Goal: Check status: Check status

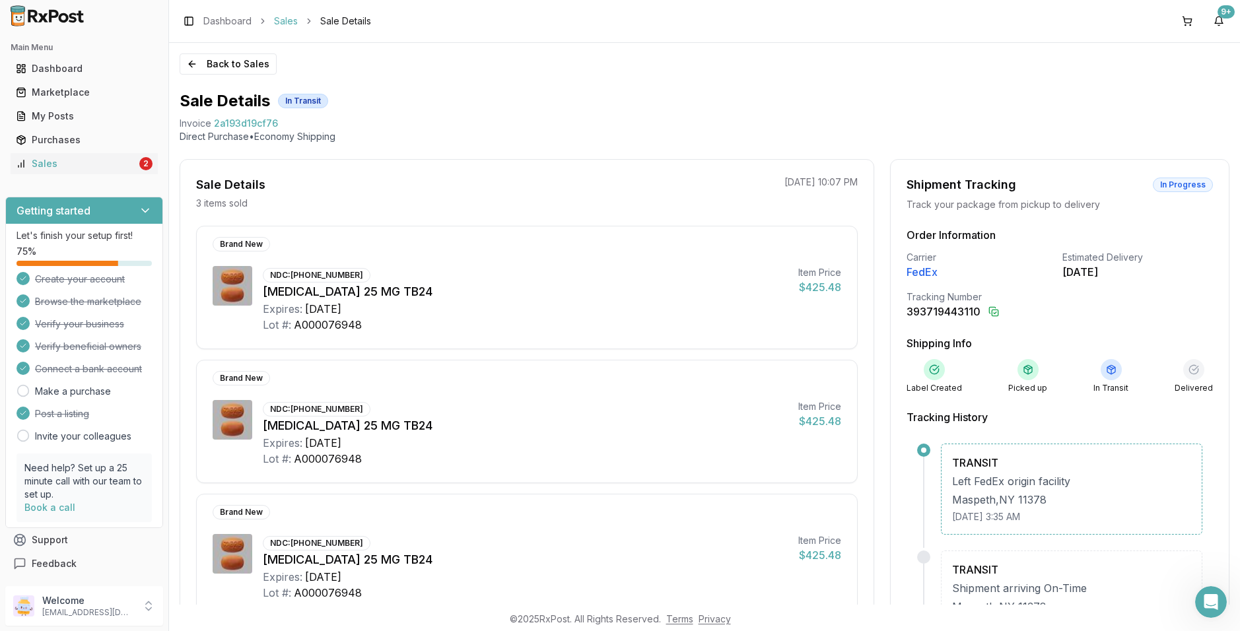
click at [287, 20] on link "Sales" at bounding box center [286, 21] width 24 height 13
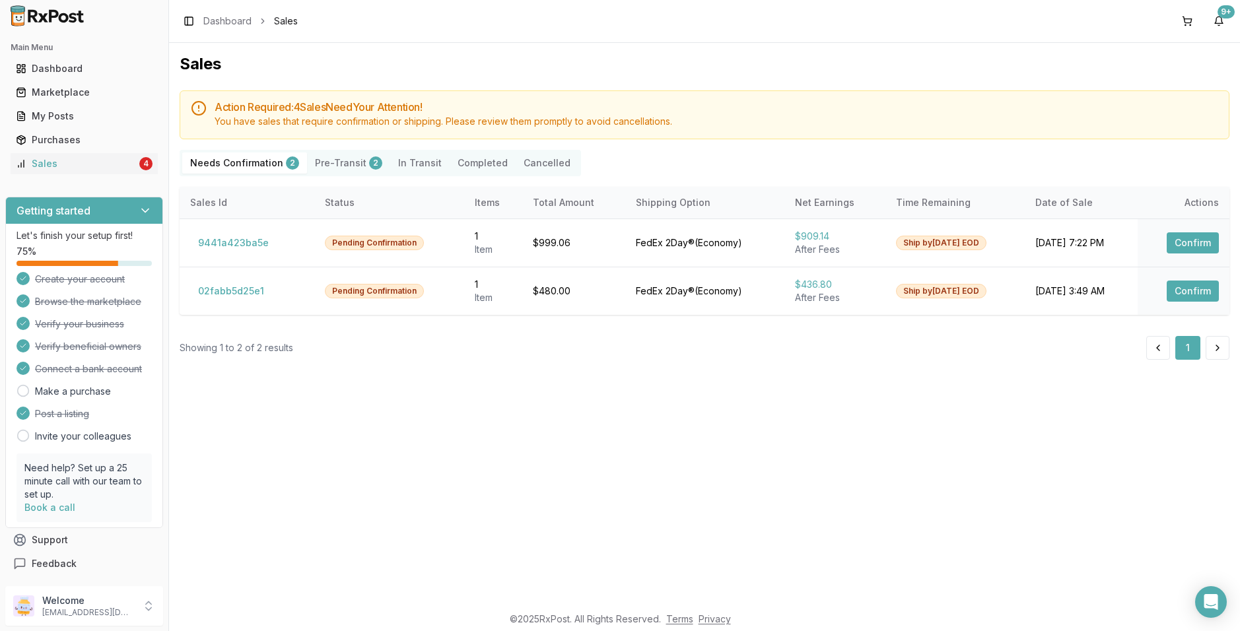
click at [342, 163] on button "Pre-Transit 2" at bounding box center [348, 163] width 83 height 21
click at [405, 159] on Transit "In Transit" at bounding box center [419, 163] width 59 height 21
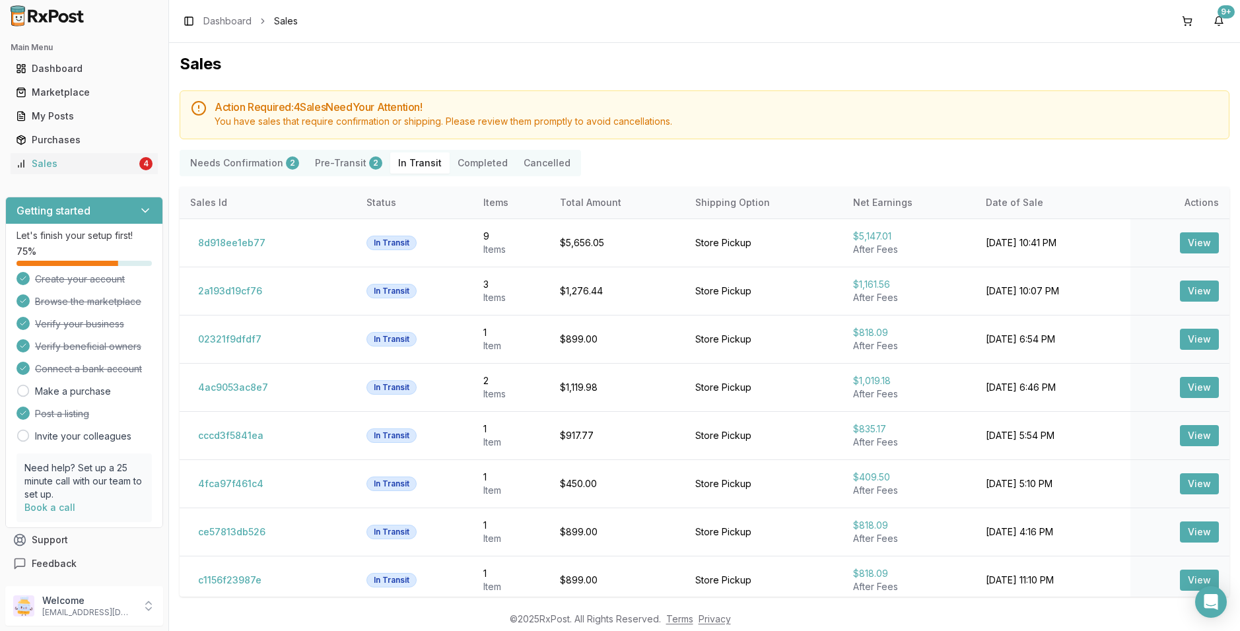
click at [339, 162] on button "Pre-Transit 2" at bounding box center [348, 163] width 83 height 21
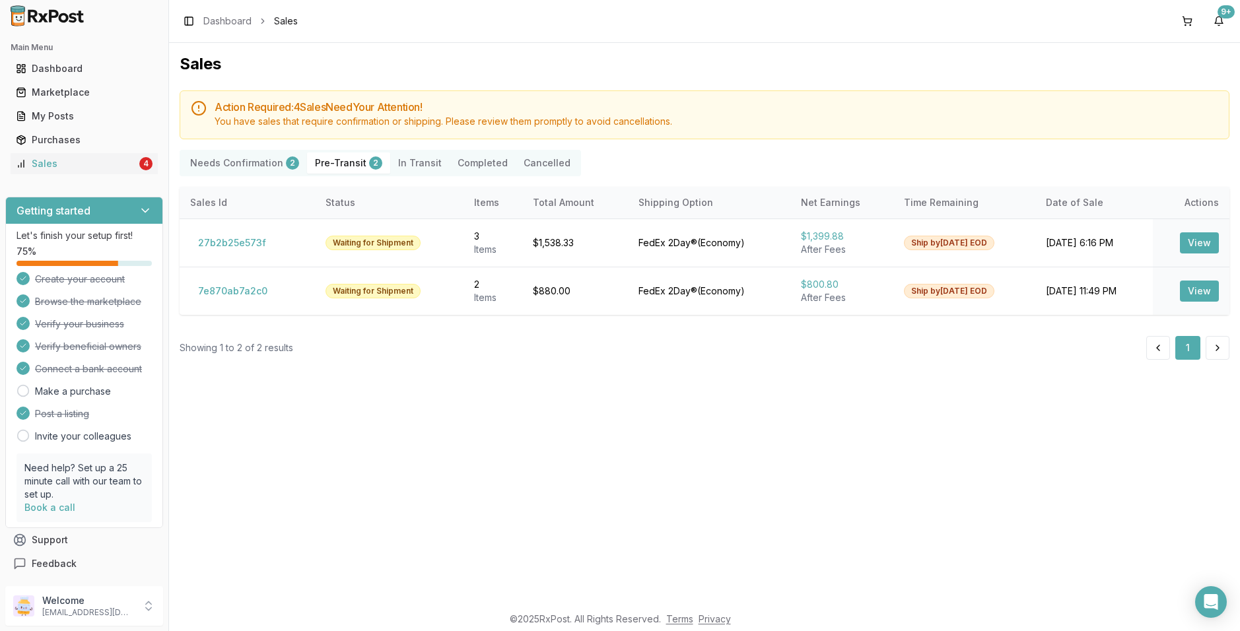
click at [398, 162] on Transit "In Transit" at bounding box center [419, 163] width 59 height 21
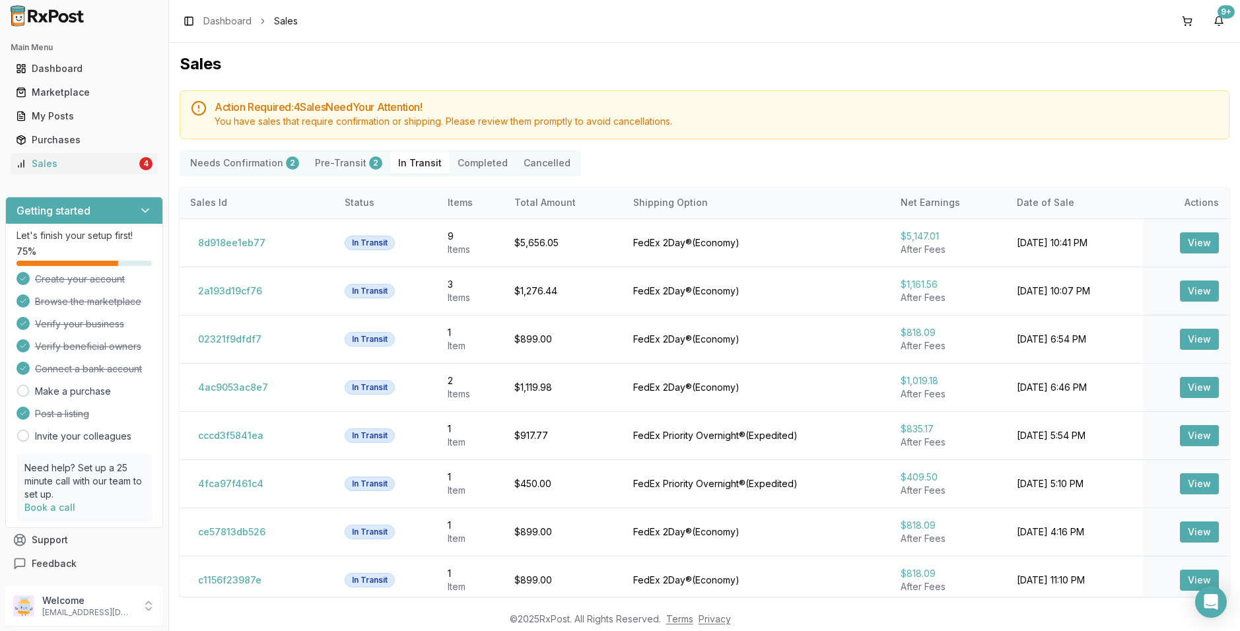
click at [454, 164] on button "Completed" at bounding box center [483, 163] width 66 height 21
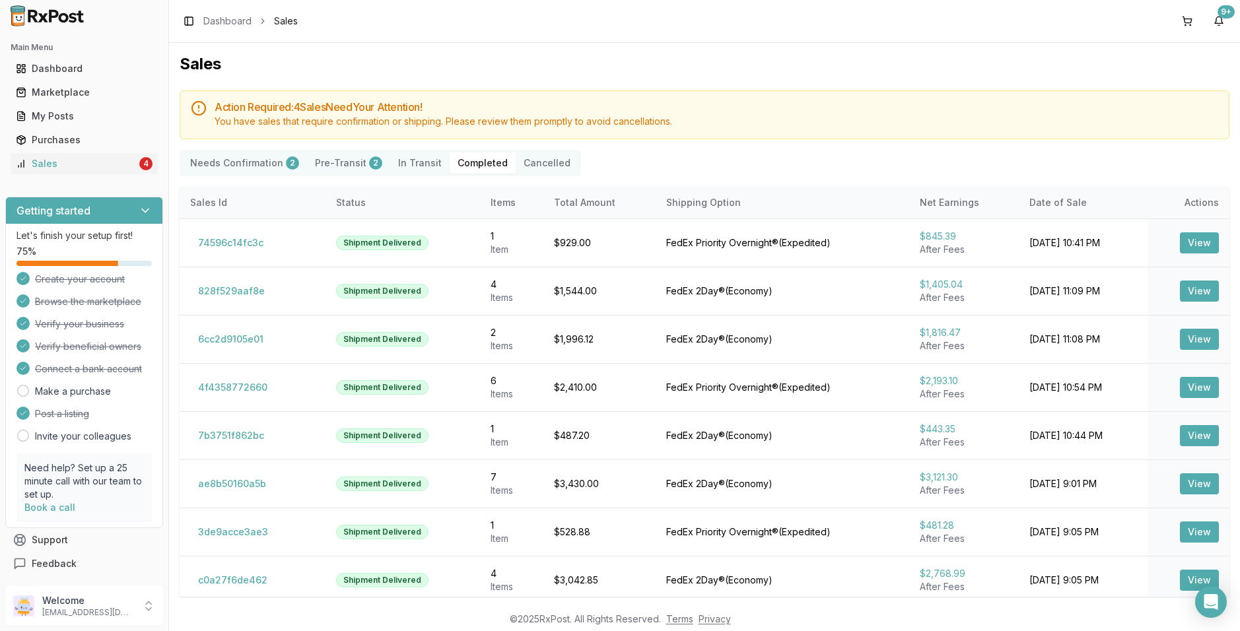
click at [663, 149] on div "Action Required: 4 Sale s Need Your Attention! You have sales that require conf…" at bounding box center [705, 365] width 1050 height 551
click at [353, 166] on button "Pre-Transit 2" at bounding box center [348, 163] width 83 height 21
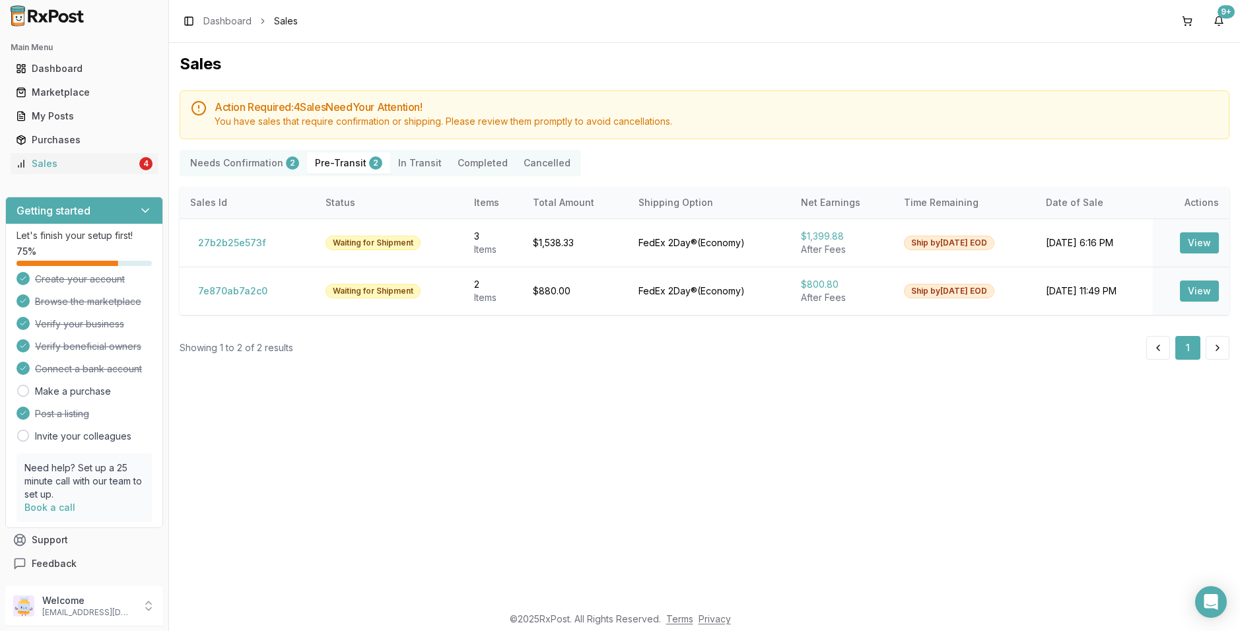
click at [400, 167] on Transit "In Transit" at bounding box center [419, 163] width 59 height 21
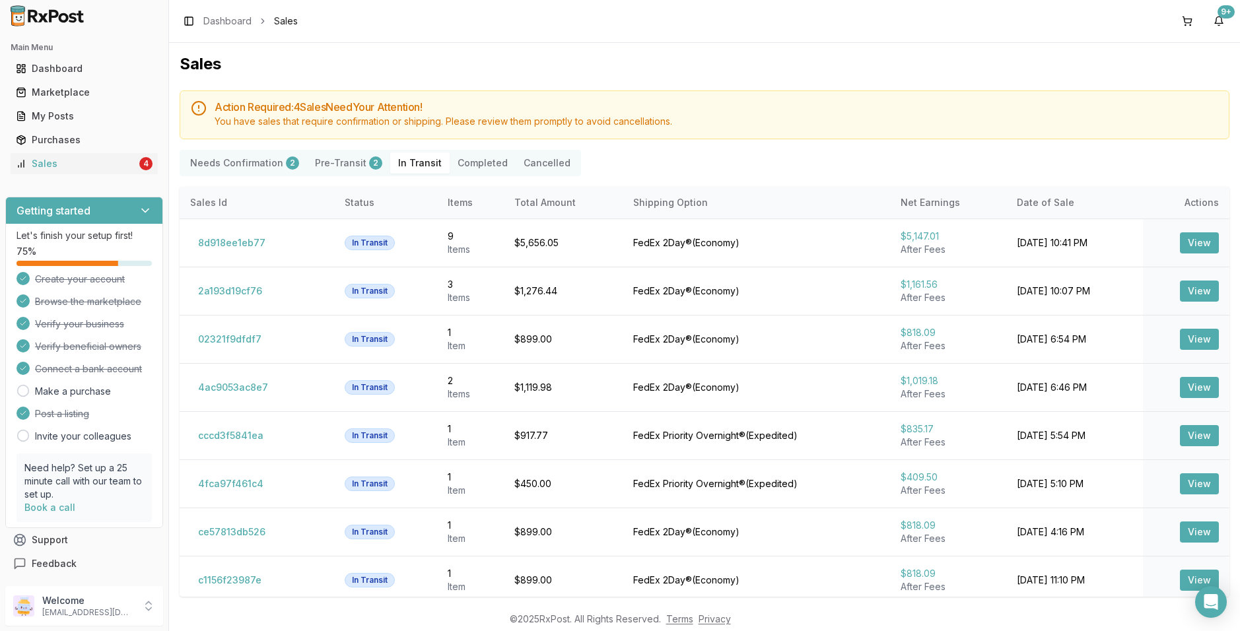
drag, startPoint x: 1137, startPoint y: 168, endPoint x: 1117, endPoint y: 167, distance: 19.8
click at [1137, 168] on div "Needs Confirmation 2 Pre-Transit 2 In Transit Completed Cancelled" at bounding box center [705, 163] width 1050 height 26
click at [757, 178] on div "Action Required: 4 Sale s Need Your Attention! You have sales that require conf…" at bounding box center [705, 365] width 1050 height 551
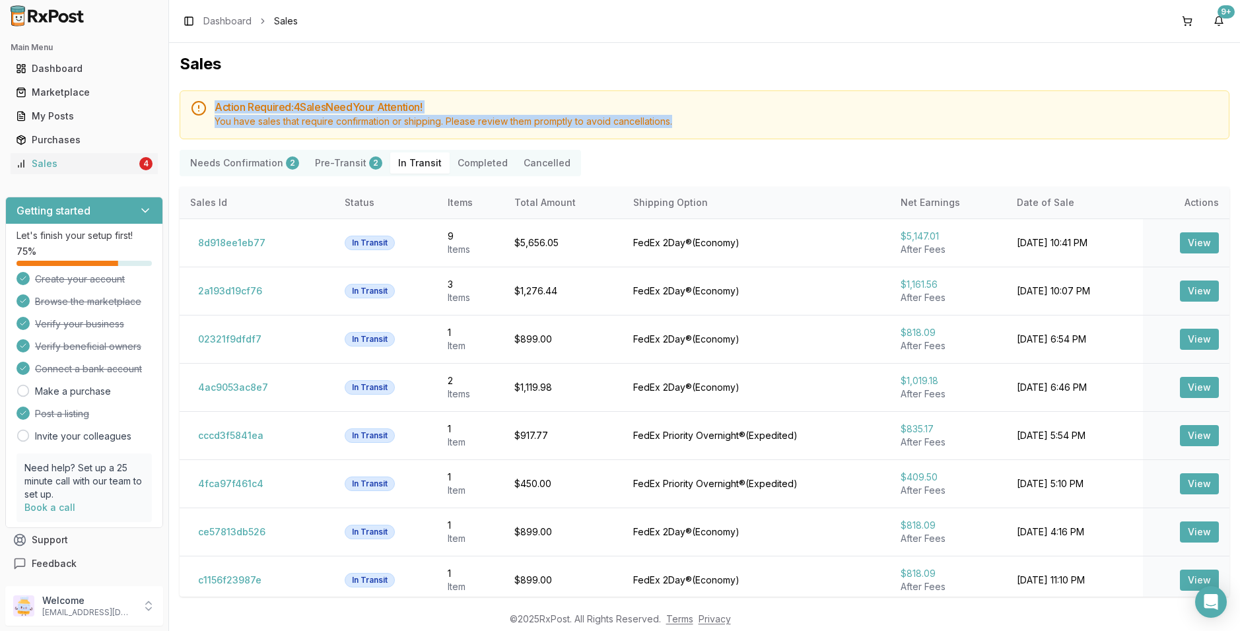
drag, startPoint x: 688, startPoint y: 116, endPoint x: 211, endPoint y: 94, distance: 477.3
click at [211, 94] on div "Action Required: 4 Sale s Need Your Attention! You have sales that require conf…" at bounding box center [705, 114] width 1050 height 49
drag, startPoint x: 216, startPoint y: 107, endPoint x: 692, endPoint y: 127, distance: 476.6
click at [692, 127] on div "Action Required: 4 Sale s Need Your Attention! You have sales that require conf…" at bounding box center [717, 115] width 1004 height 26
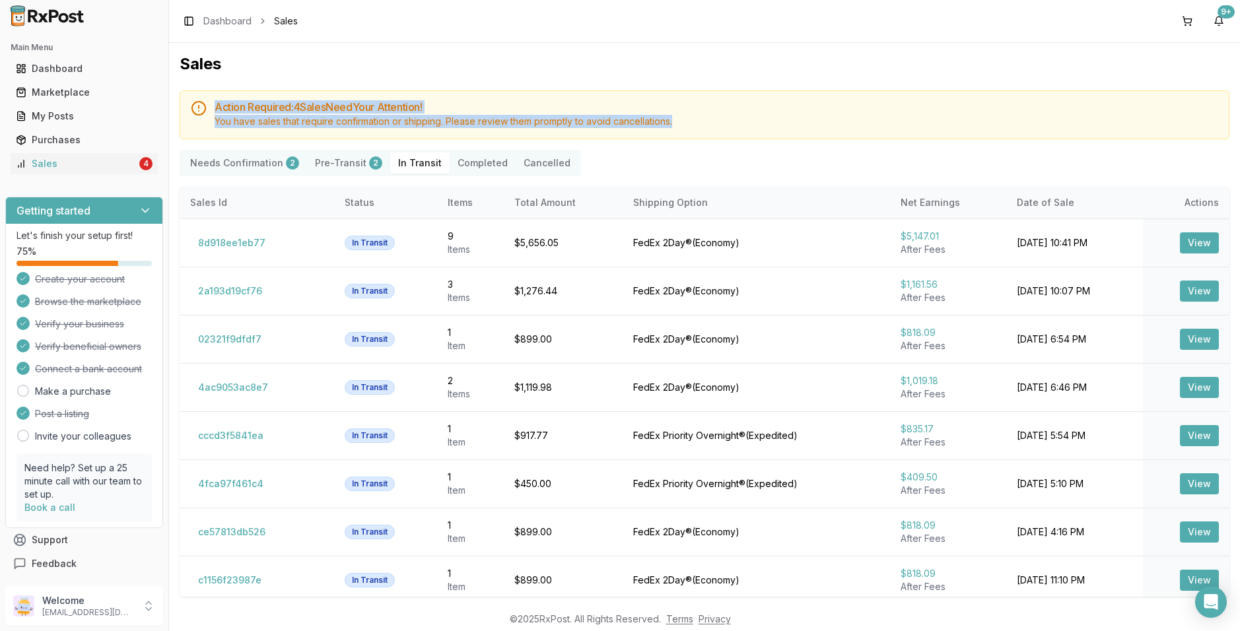
click at [692, 127] on div "You have sales that require confirmation or shipping. Please review them prompt…" at bounding box center [717, 121] width 1004 height 13
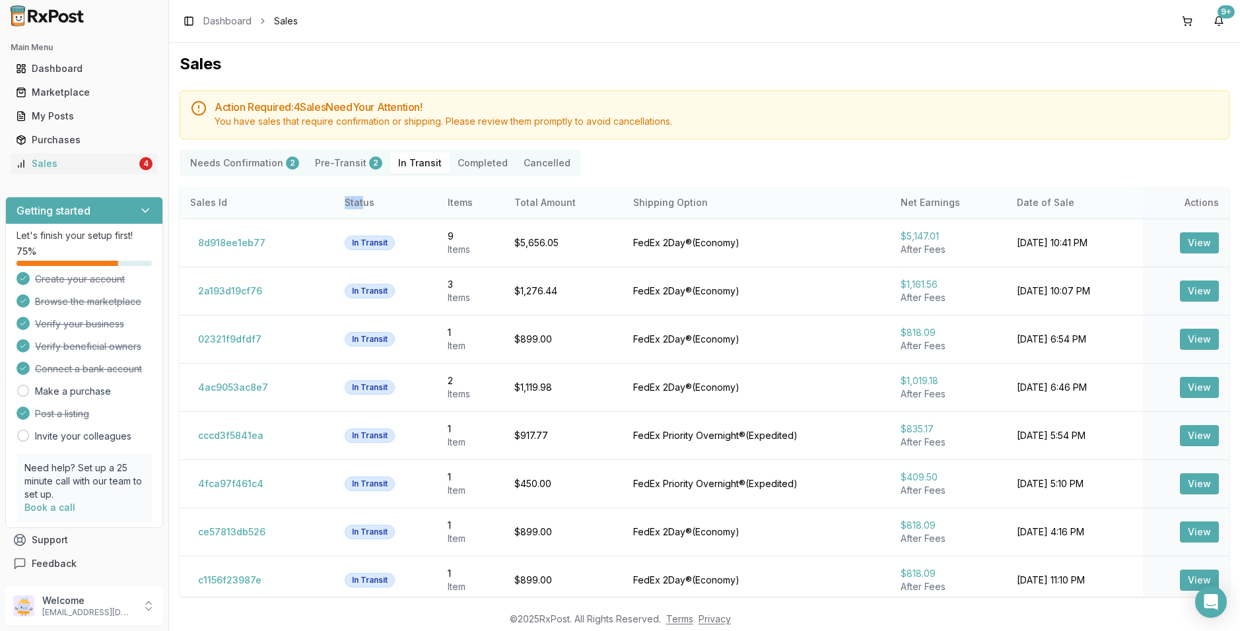
drag, startPoint x: 337, startPoint y: 199, endPoint x: 356, endPoint y: 202, distance: 18.8
click at [356, 202] on th "Status" at bounding box center [385, 203] width 103 height 32
drag, startPoint x: 435, startPoint y: 199, endPoint x: 462, endPoint y: 198, distance: 27.8
click at [462, 198] on th "Items" at bounding box center [470, 203] width 67 height 32
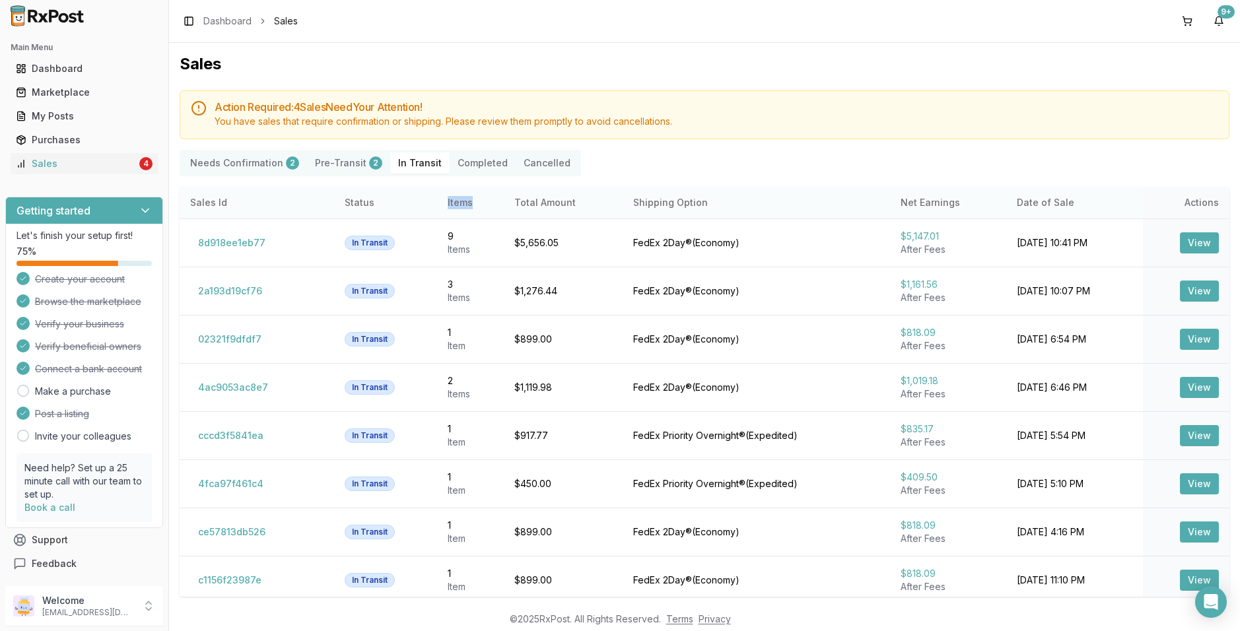
click at [462, 198] on th "Items" at bounding box center [470, 203] width 67 height 32
drag, startPoint x: 498, startPoint y: 207, endPoint x: 594, endPoint y: 209, distance: 96.4
click at [580, 209] on th "Total Amount" at bounding box center [563, 203] width 119 height 32
drag, startPoint x: 674, startPoint y: 209, endPoint x: 756, endPoint y: 209, distance: 81.2
click at [756, 209] on th "Shipping Option" at bounding box center [756, 203] width 267 height 32
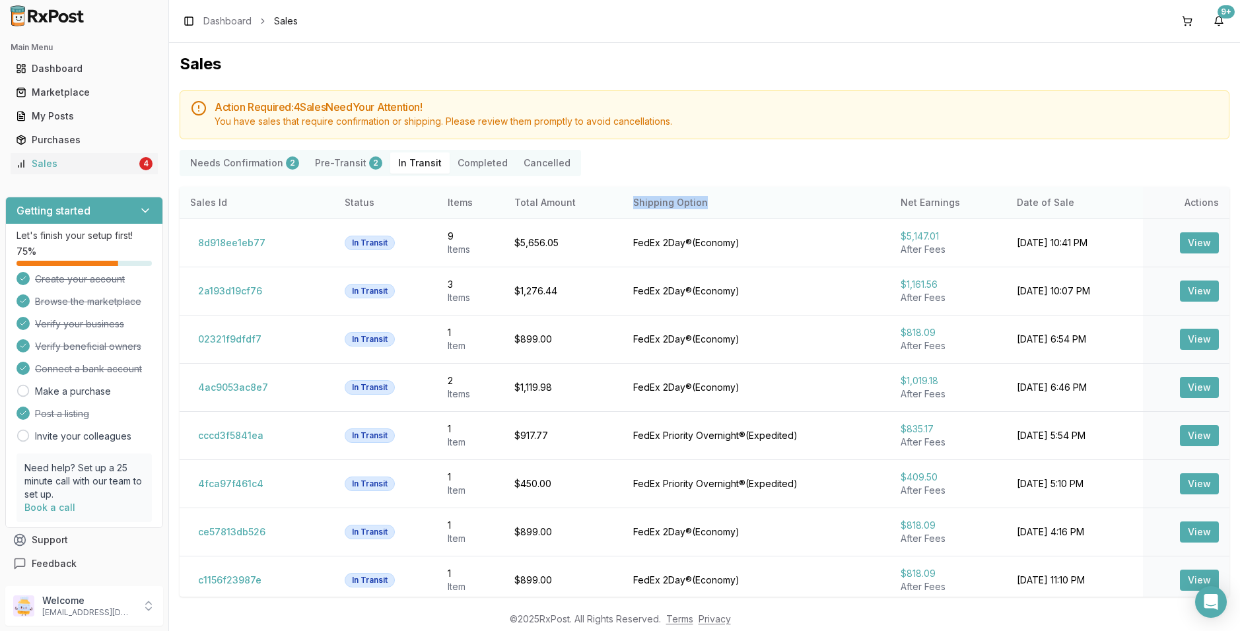
click at [756, 209] on th "Shipping Option" at bounding box center [756, 203] width 267 height 32
drag, startPoint x: 905, startPoint y: 206, endPoint x: 950, endPoint y: 209, distance: 45.0
click at [950, 209] on th "Net Earnings" at bounding box center [948, 203] width 116 height 32
click at [951, 209] on th "Net Earnings" at bounding box center [948, 203] width 116 height 32
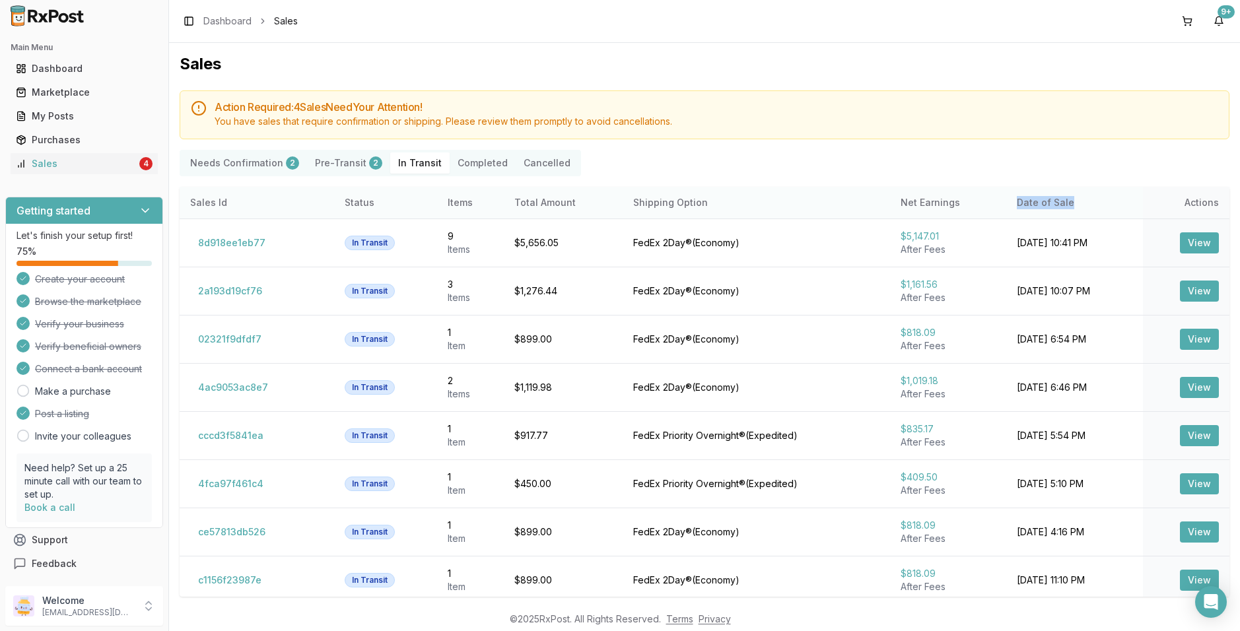
drag, startPoint x: 983, startPoint y: 204, endPoint x: 1119, endPoint y: 204, distance: 136.7
click at [1119, 204] on th "Date of Sale" at bounding box center [1075, 203] width 136 height 32
click at [1081, 203] on th "Date of Sale" at bounding box center [1075, 203] width 136 height 32
click at [786, 167] on div "Needs Confirmation 2 Pre-Transit 2 In Transit Completed Cancelled" at bounding box center [705, 163] width 1050 height 26
click at [839, 159] on div "Needs Confirmation 2 Pre-Transit 2 In Transit Completed Cancelled" at bounding box center [705, 163] width 1050 height 26
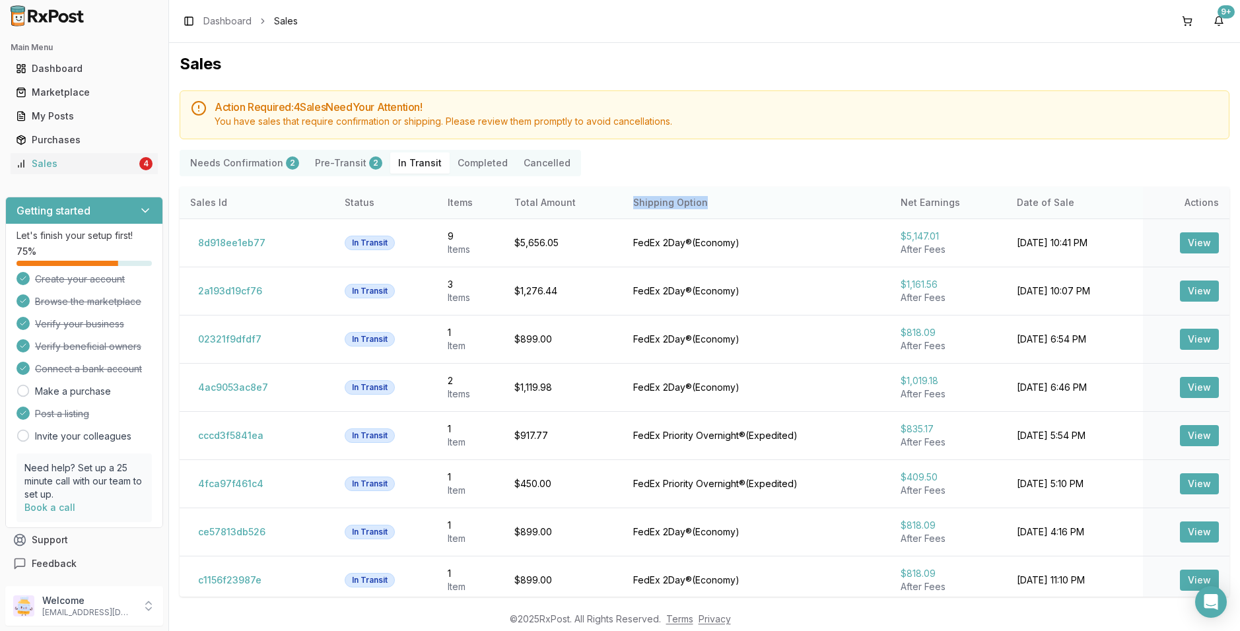
drag, startPoint x: 596, startPoint y: 203, endPoint x: 718, endPoint y: 197, distance: 121.7
click at [718, 197] on tr "Sales Id Status Items Total Amount Shipping Option Net Earnings Date of Sale Ac…" at bounding box center [705, 203] width 1050 height 32
click at [718, 197] on th "Shipping Option" at bounding box center [756, 203] width 267 height 32
click at [713, 165] on div "Needs Confirmation 2 Pre-Transit 2 In Transit Completed Cancelled" at bounding box center [705, 163] width 1050 height 26
drag, startPoint x: 612, startPoint y: 199, endPoint x: 695, endPoint y: 211, distance: 83.4
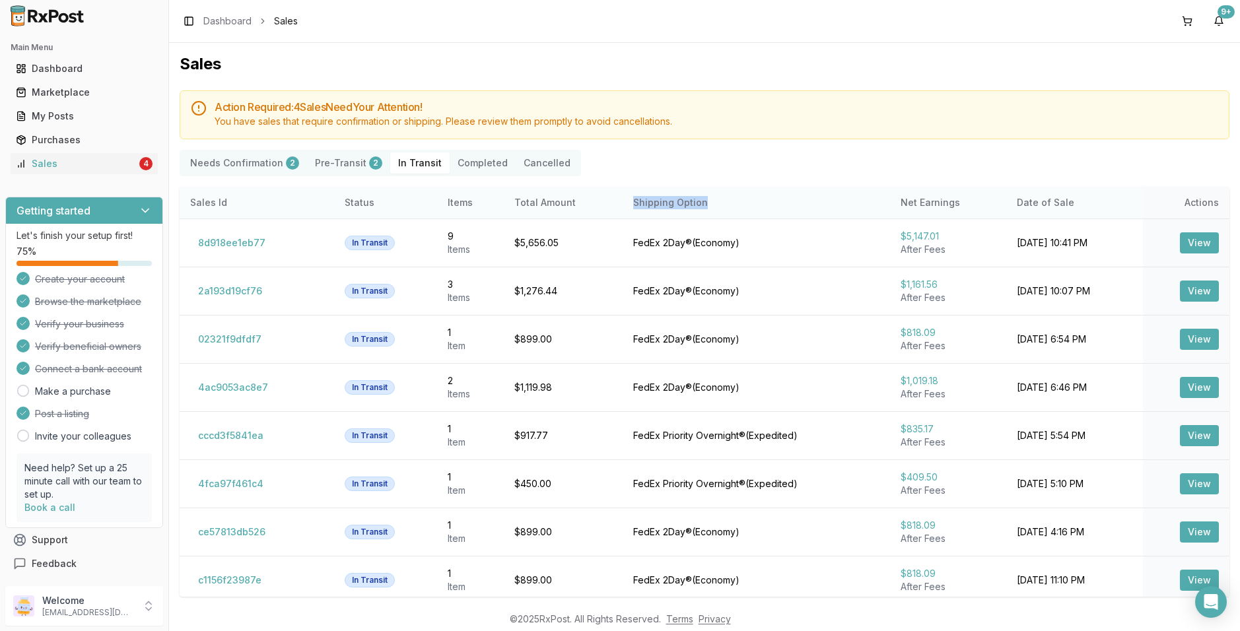
click at [695, 211] on th "Shipping Option" at bounding box center [756, 203] width 267 height 32
drag, startPoint x: 594, startPoint y: 439, endPoint x: 797, endPoint y: 438, distance: 202.8
click at [797, 438] on tr "cccd3f5841ea In Transit 1 Item $917.77 FedEx Priority Overnight® ( Expedited ) …" at bounding box center [705, 435] width 1050 height 48
click at [797, 438] on div "FedEx Priority Overnight® ( Expedited )" at bounding box center [756, 435] width 246 height 13
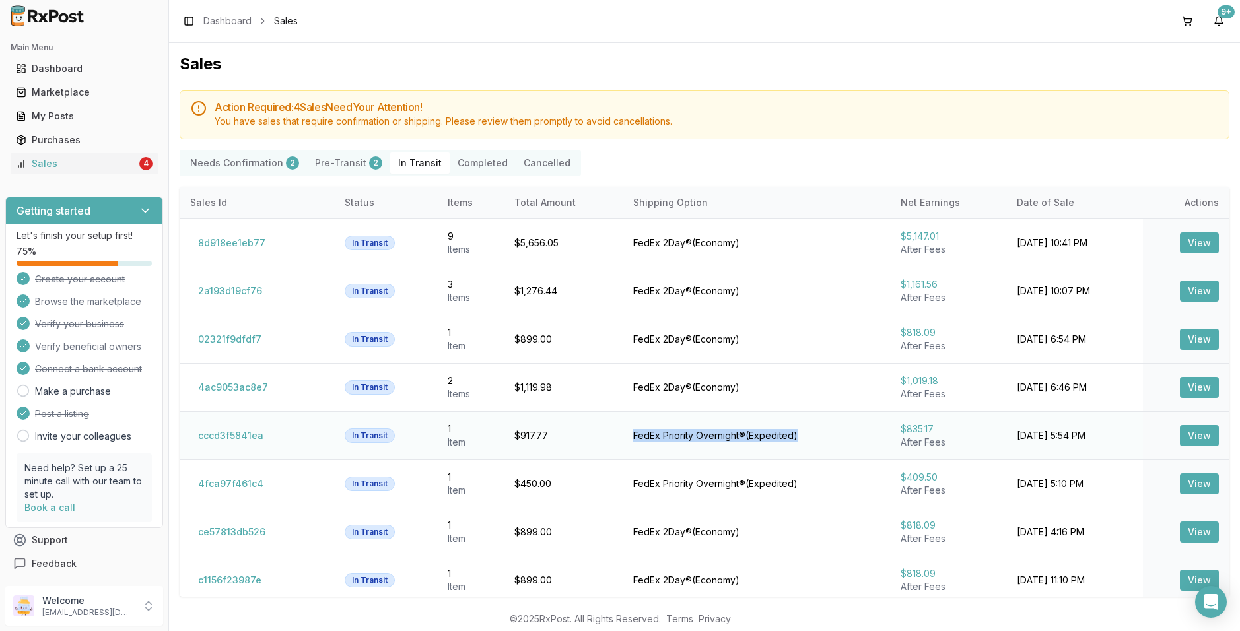
drag, startPoint x: 797, startPoint y: 438, endPoint x: 598, endPoint y: 437, distance: 198.8
click at [600, 439] on tr "cccd3f5841ea In Transit 1 Item $917.77 FedEx Priority Overnight® ( Expedited ) …" at bounding box center [705, 435] width 1050 height 48
click at [598, 437] on td "$917.77" at bounding box center [563, 435] width 119 height 48
